Goal: Information Seeking & Learning: Find specific fact

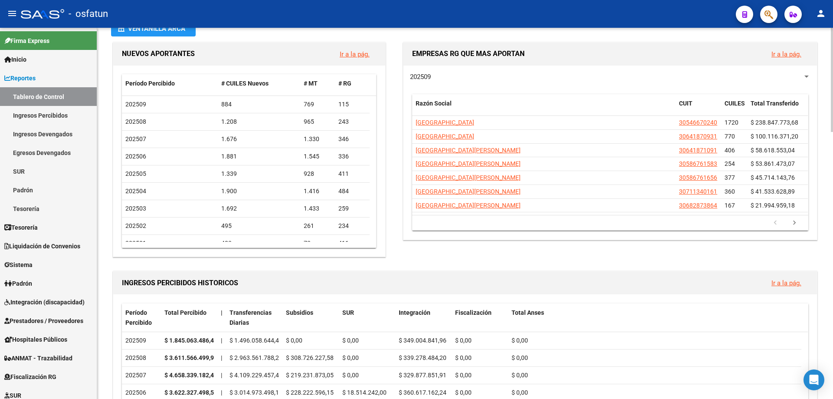
scroll to position [58, 0]
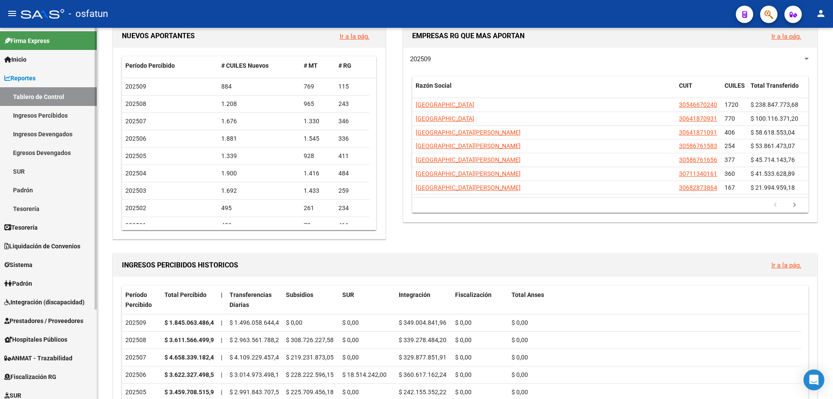
click at [54, 115] on link "Ingresos Percibidos" at bounding box center [48, 115] width 97 height 19
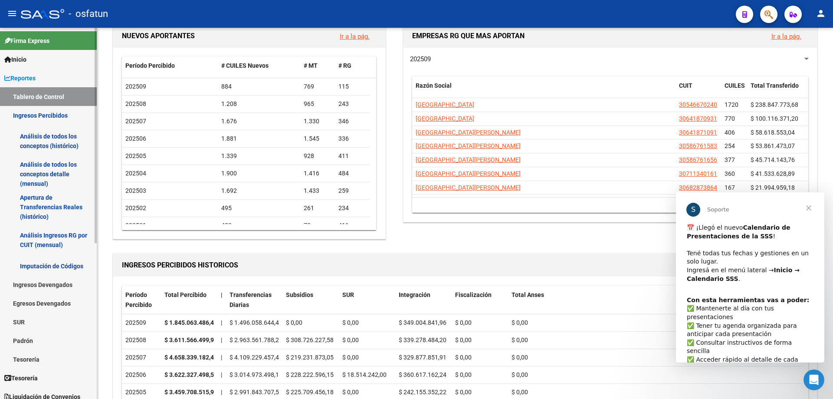
scroll to position [0, 0]
click at [54, 172] on link "Análisis de todos los conceptos detalle (mensual)" at bounding box center [48, 173] width 97 height 33
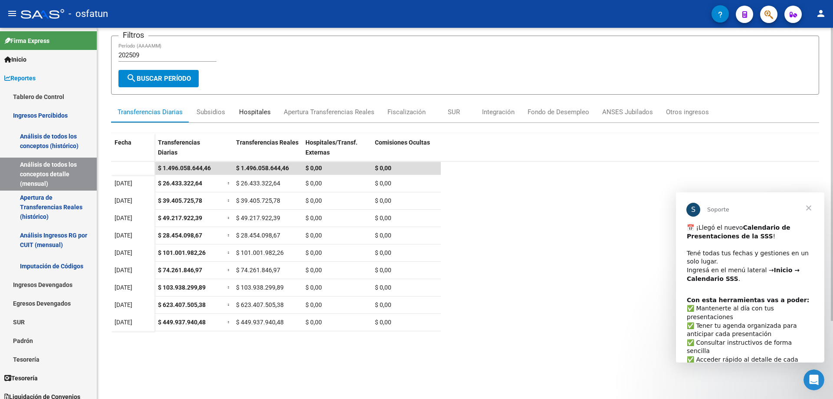
click at [257, 112] on div "Hospitales" at bounding box center [255, 112] width 32 height 10
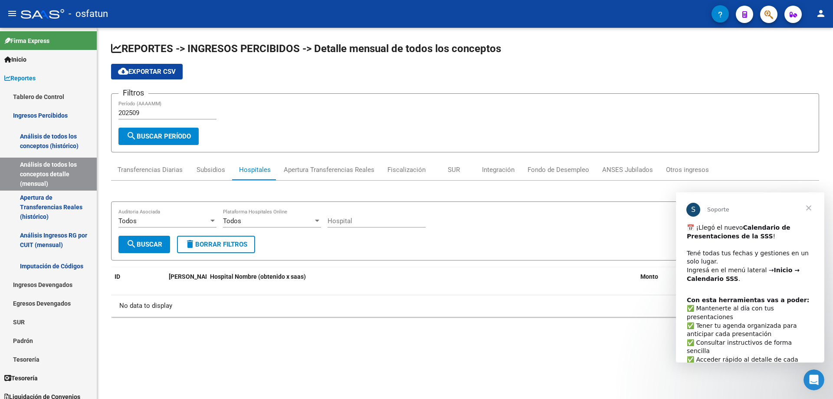
click at [146, 113] on input "202509" at bounding box center [167, 113] width 98 height 8
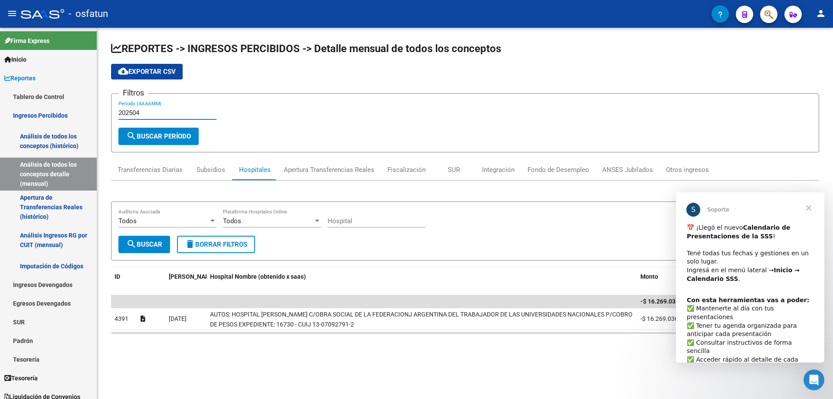
type input "202504"
click at [804, 203] on span "Cerrar" at bounding box center [808, 207] width 31 height 31
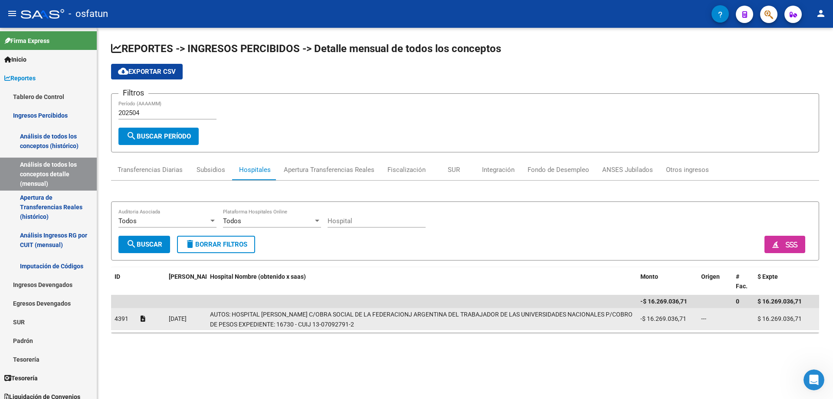
drag, startPoint x: 386, startPoint y: 324, endPoint x: 204, endPoint y: 314, distance: 182.8
click at [212, 314] on div "AUTOS: HOSPITAL [PERSON_NAME] C/OBRA SOCIAL DE LA FEDERACIONJ ARGENTINA DEL TRA…" at bounding box center [421, 318] width 423 height 18
click at [184, 317] on span "[DATE]" at bounding box center [178, 318] width 18 height 7
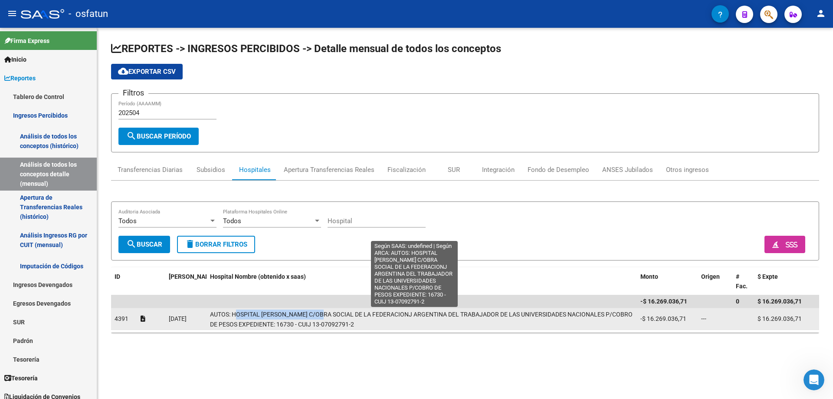
drag, startPoint x: 233, startPoint y: 312, endPoint x: 322, endPoint y: 312, distance: 88.9
click at [322, 312] on span "AUTOS: HOSPITAL [PERSON_NAME] C/OBRA SOCIAL DE LA FEDERACIONJ ARGENTINA DEL TRA…" at bounding box center [421, 319] width 422 height 17
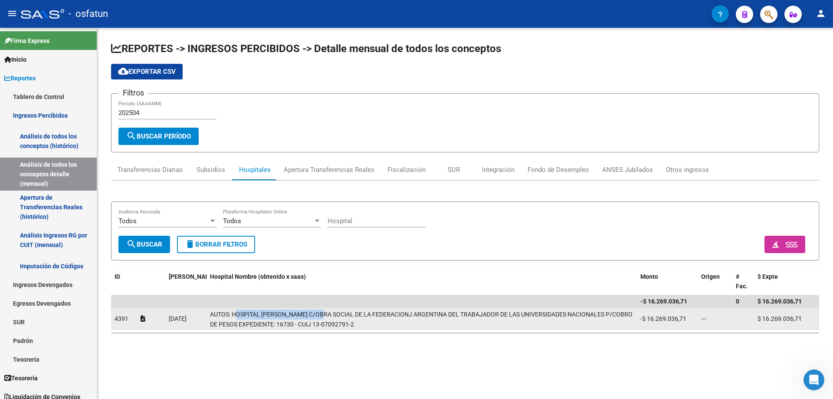
copy span "HOSPITAL [PERSON_NAME]"
